Goal: Find contact information: Find contact information

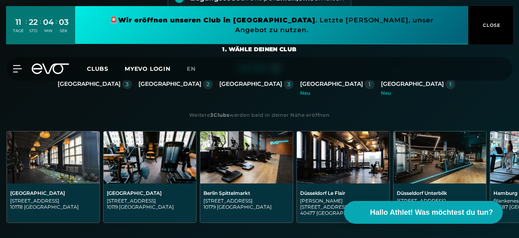
scroll to position [146, 0]
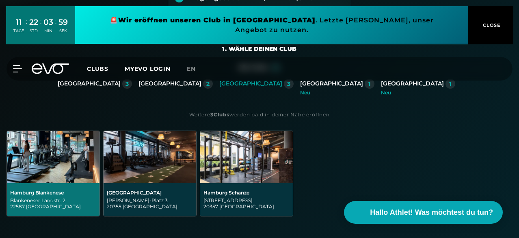
click at [96, 197] on div "Blankeneser Landstr. 2 22587 Hamburg" at bounding box center [53, 203] width 86 height 12
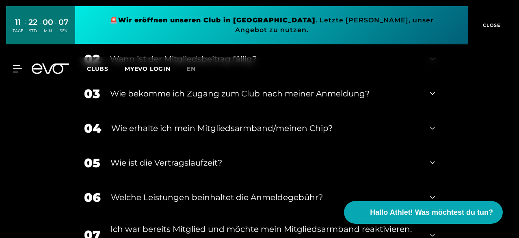
scroll to position [1741, 0]
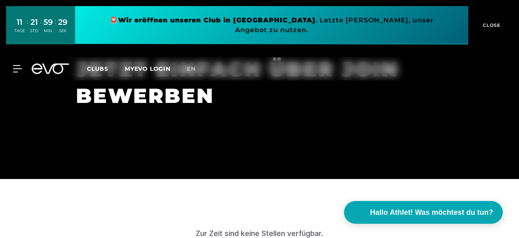
scroll to position [2167, 0]
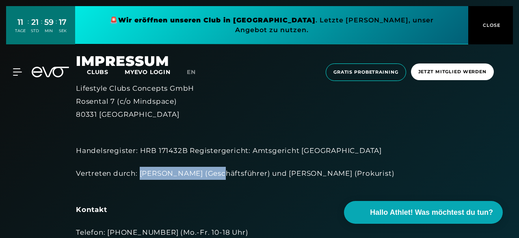
drag, startPoint x: 214, startPoint y: 171, endPoint x: 142, endPoint y: 172, distance: 71.9
click at [142, 172] on div "Vertreten durch: Dr. Gregor Hackfort (Geschäftsführer) und Jeschurun Poulssen (…" at bounding box center [259, 180] width 367 height 26
copy div "[PERSON_NAME]"
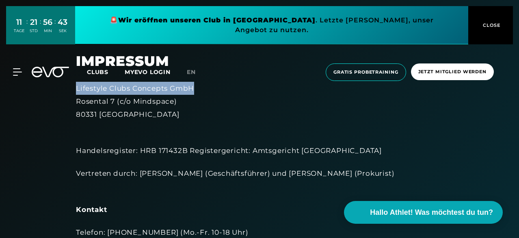
drag, startPoint x: 200, startPoint y: 91, endPoint x: 74, endPoint y: 88, distance: 125.5
copy div "Lifestyle Clubs Concepts GmbH"
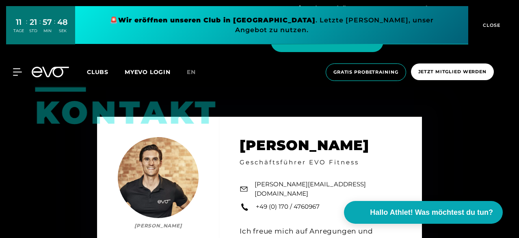
scroll to position [1207, 0]
